Goal: Book appointment/travel/reservation

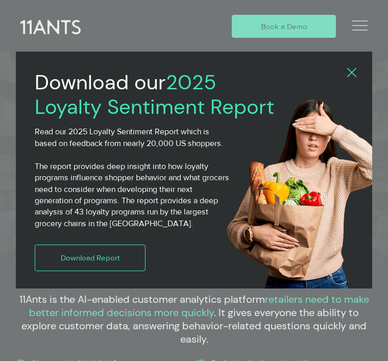
click at [285, 16] on div "2025 Loyalty Sentiment Report" at bounding box center [194, 180] width 388 height 361
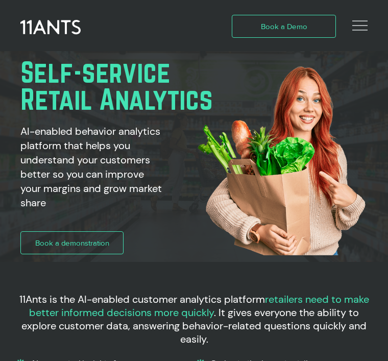
click at [277, 30] on span "Book a Demo" at bounding box center [284, 26] width 46 height 11
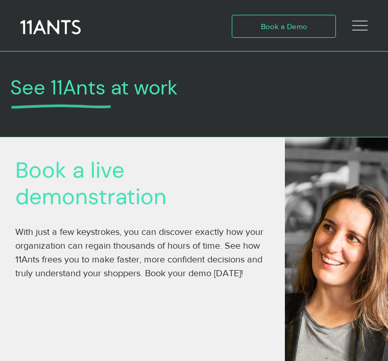
click at [298, 29] on span "Book a Demo" at bounding box center [284, 26] width 46 height 11
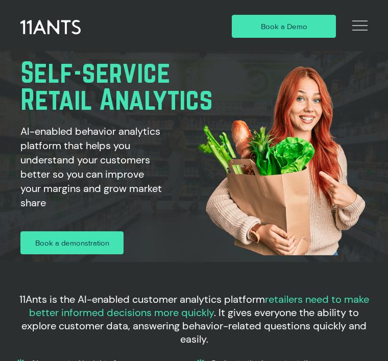
click at [105, 241] on span "Book a demonstration" at bounding box center [72, 243] width 74 height 11
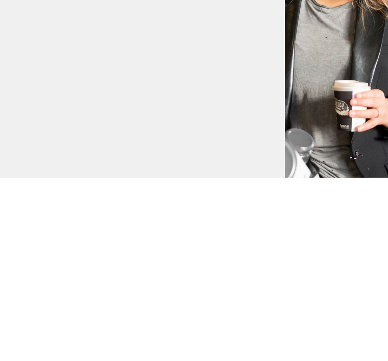
scroll to position [471, 0]
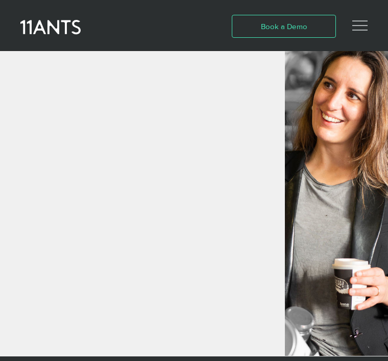
click at [290, 23] on span "Book a Demo" at bounding box center [284, 26] width 46 height 11
